Goal: Find specific page/section: Find specific page/section

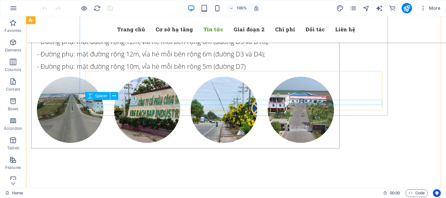
scroll to position [2838, 0]
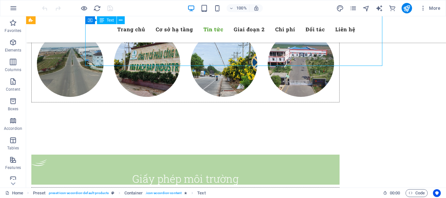
drag, startPoint x: 281, startPoint y: 60, endPoint x: 173, endPoint y: 62, distance: 108.0
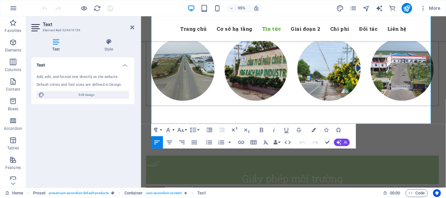
scroll to position [2776, 0]
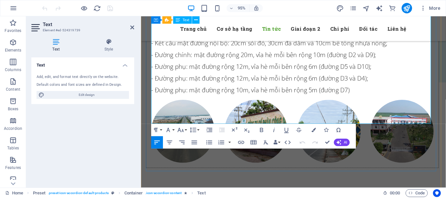
drag, startPoint x: 152, startPoint y: 94, endPoint x: 213, endPoint y: 104, distance: 61.8
copy div "Hình ảnh [DATE]: bấm vào   [URL][DOMAIN_NAME] Hình ảnh [DATE]: bấm vào   [URL][…"
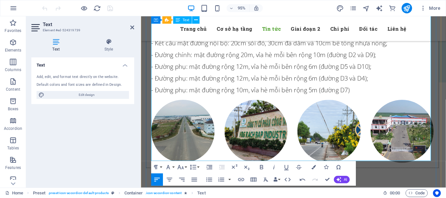
drag, startPoint x: 196, startPoint y: 135, endPoint x: 201, endPoint y: 133, distance: 5.6
drag, startPoint x: 195, startPoint y: 145, endPoint x: 201, endPoint y: 142, distance: 6.3
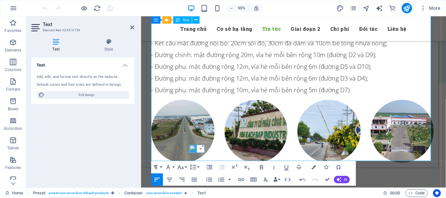
drag, startPoint x: 196, startPoint y: 155, endPoint x: 341, endPoint y: 187, distance: 147.8
drag, startPoint x: 197, startPoint y: 162, endPoint x: 210, endPoint y: 162, distance: 13.1
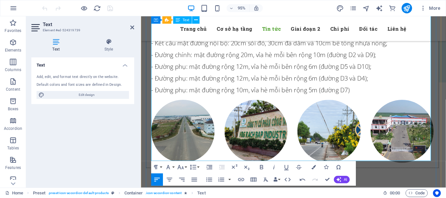
drag, startPoint x: 195, startPoint y: 163, endPoint x: 211, endPoint y: 160, distance: 15.7
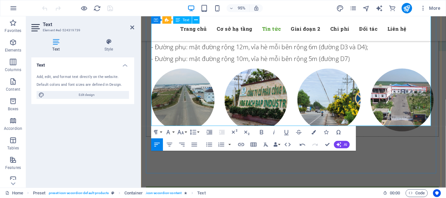
scroll to position [2841, 0]
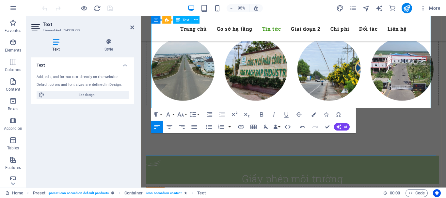
drag, startPoint x: 152, startPoint y: 98, endPoint x: 333, endPoint y: 103, distance: 180.8
copy p "Hình ảnh [DATE]: bấm vào   [URL][DOMAIN_NAME]"
drag, startPoint x: 195, startPoint y: 106, endPoint x: 203, endPoint y: 104, distance: 8.1
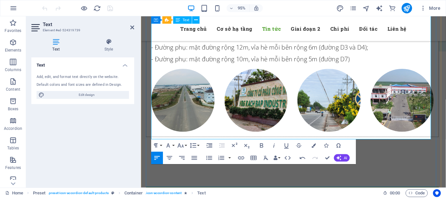
drag, startPoint x: 328, startPoint y: 142, endPoint x: 266, endPoint y: 140, distance: 62.3
drag, startPoint x: 328, startPoint y: 127, endPoint x: 265, endPoint y: 128, distance: 63.0
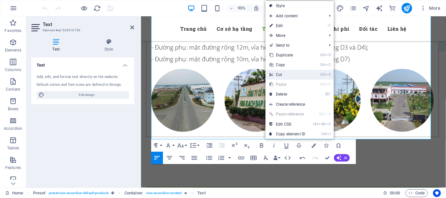
scroll to position [11, 1]
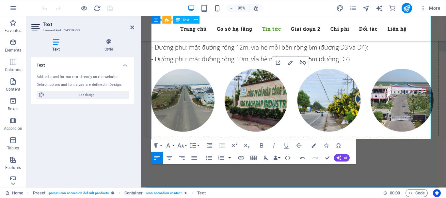
drag, startPoint x: 333, startPoint y: 119, endPoint x: 266, endPoint y: 121, distance: 67.2
drag, startPoint x: 329, startPoint y: 108, endPoint x: 266, endPoint y: 112, distance: 63.7
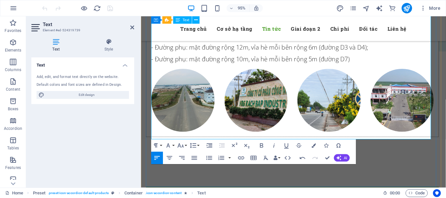
drag, startPoint x: 330, startPoint y: 100, endPoint x: 267, endPoint y: 104, distance: 63.1
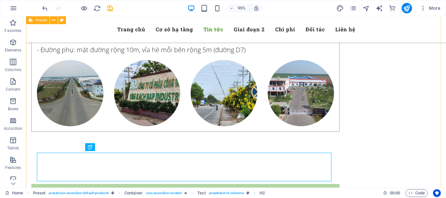
scroll to position [2807, 0]
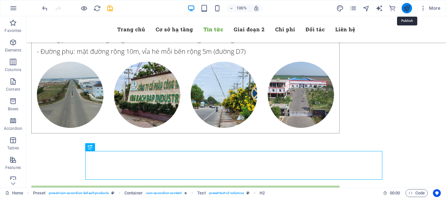
click at [406, 8] on icon "publish" at bounding box center [407, 9] width 8 height 8
